Goal: Task Accomplishment & Management: Manage account settings

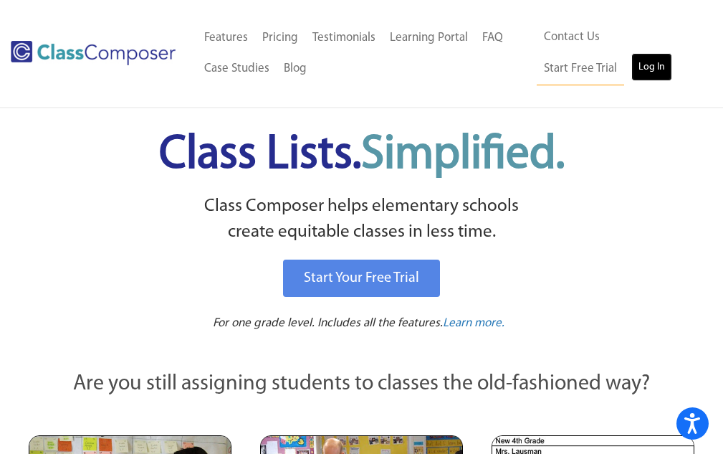
click at [631, 76] on link "Log In" at bounding box center [651, 67] width 41 height 29
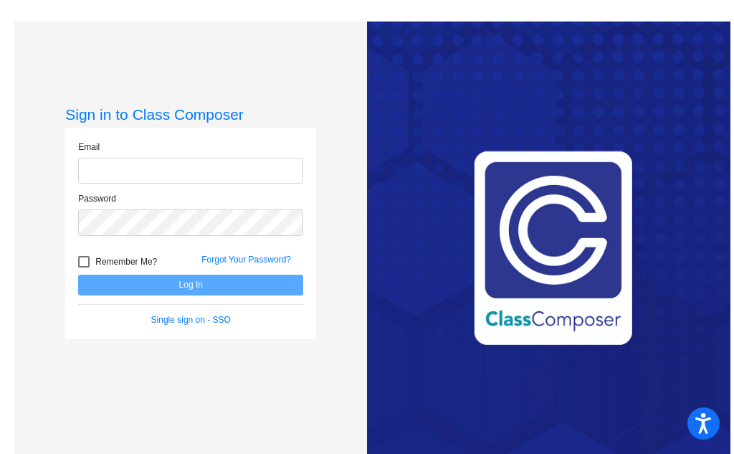
type input "[EMAIL_ADDRESS][DOMAIN_NAME]"
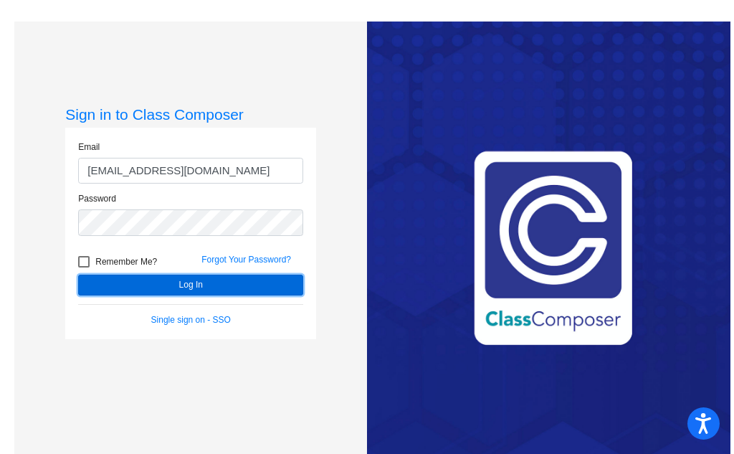
click at [151, 287] on button "Log In" at bounding box center [190, 284] width 225 height 21
